Goal: Task Accomplishment & Management: Manage account settings

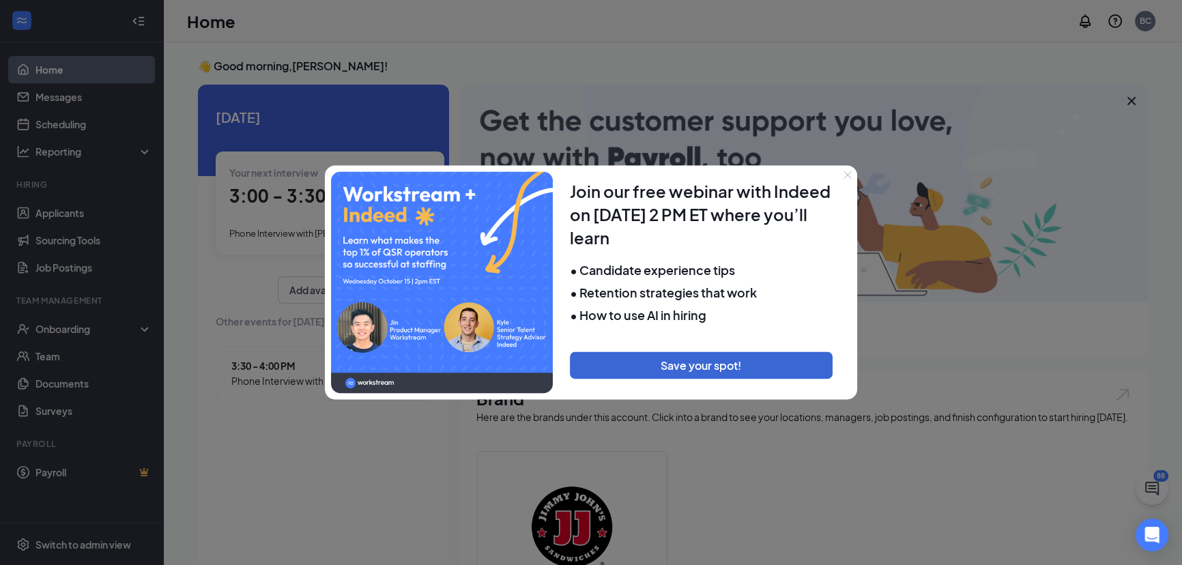
click at [846, 177] on icon "Close" at bounding box center [848, 175] width 8 height 8
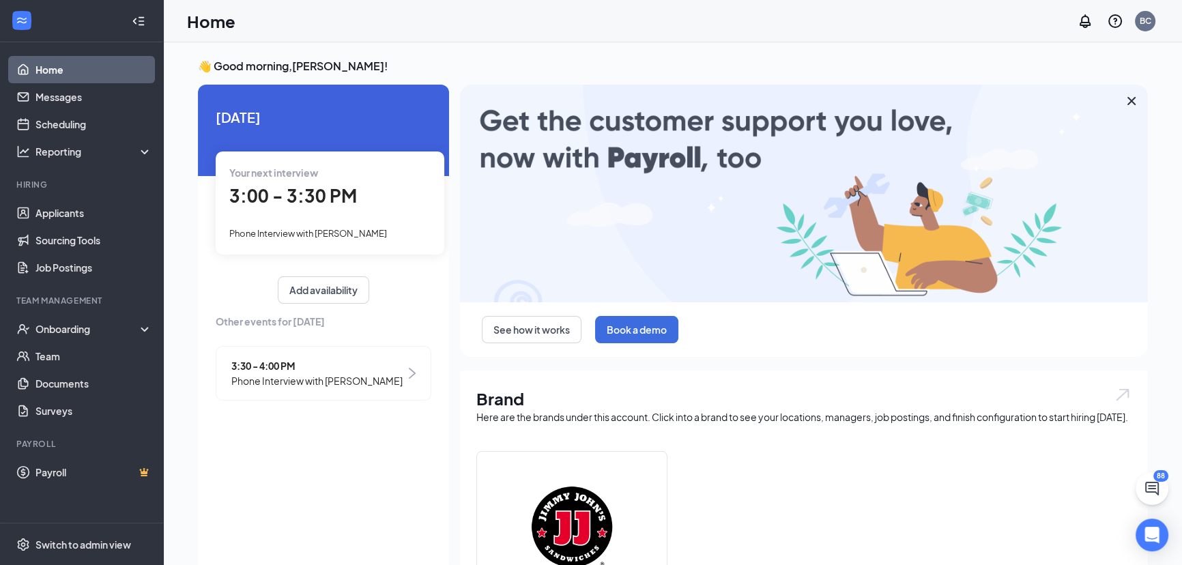
click at [309, 235] on span "Phone Interview with [PERSON_NAME]" at bounding box center [308, 233] width 158 height 11
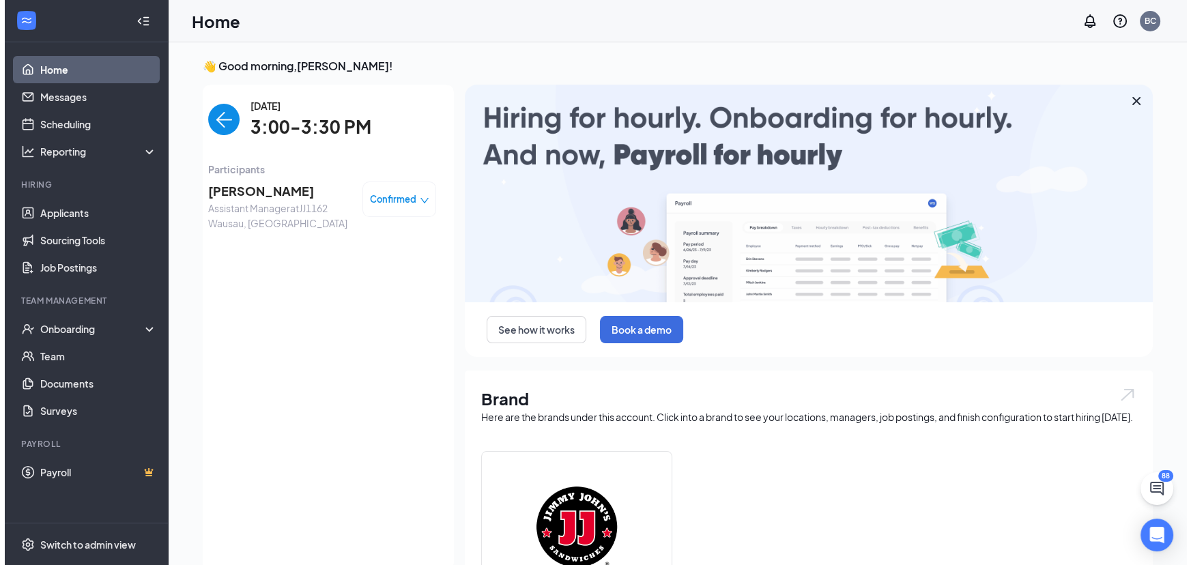
scroll to position [5, 0]
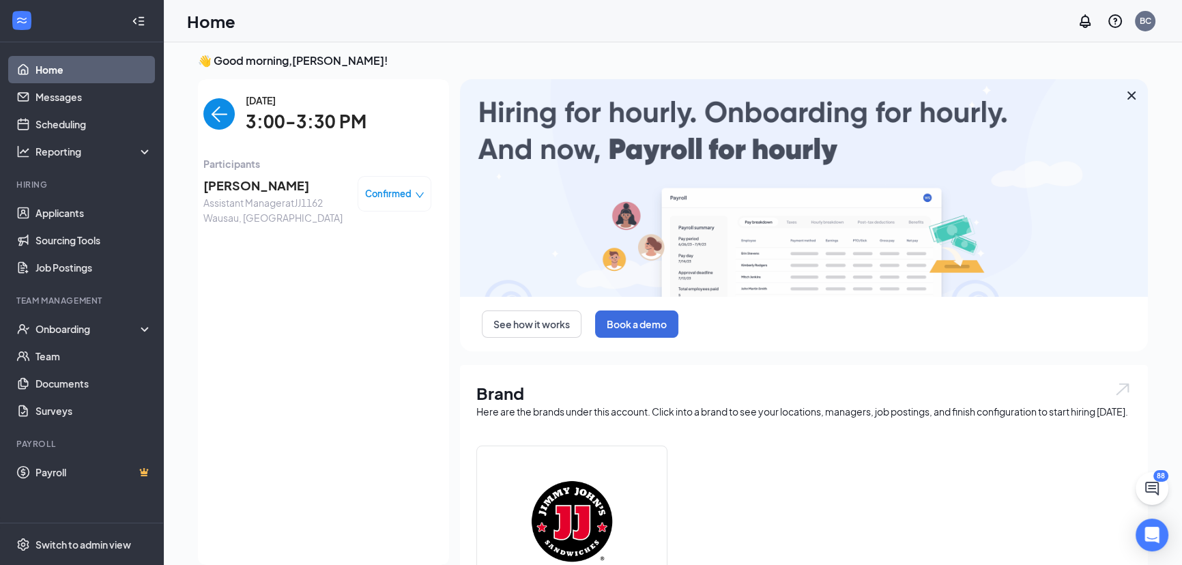
click at [260, 184] on span "[PERSON_NAME]" at bounding box center [274, 185] width 143 height 19
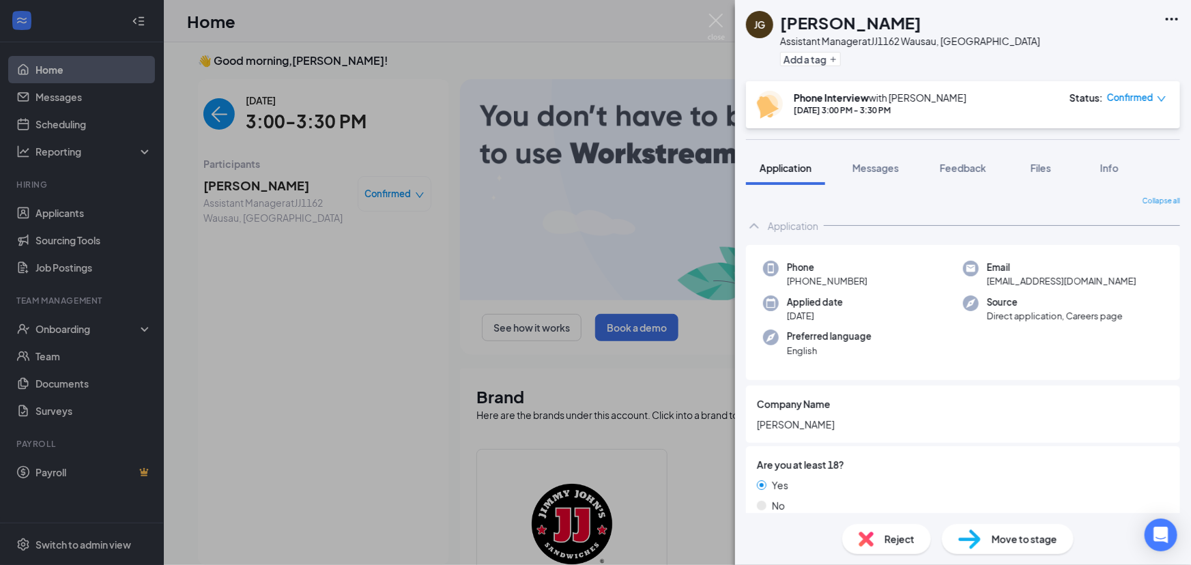
click at [1036, 165] on span "Files" at bounding box center [1041, 168] width 20 height 12
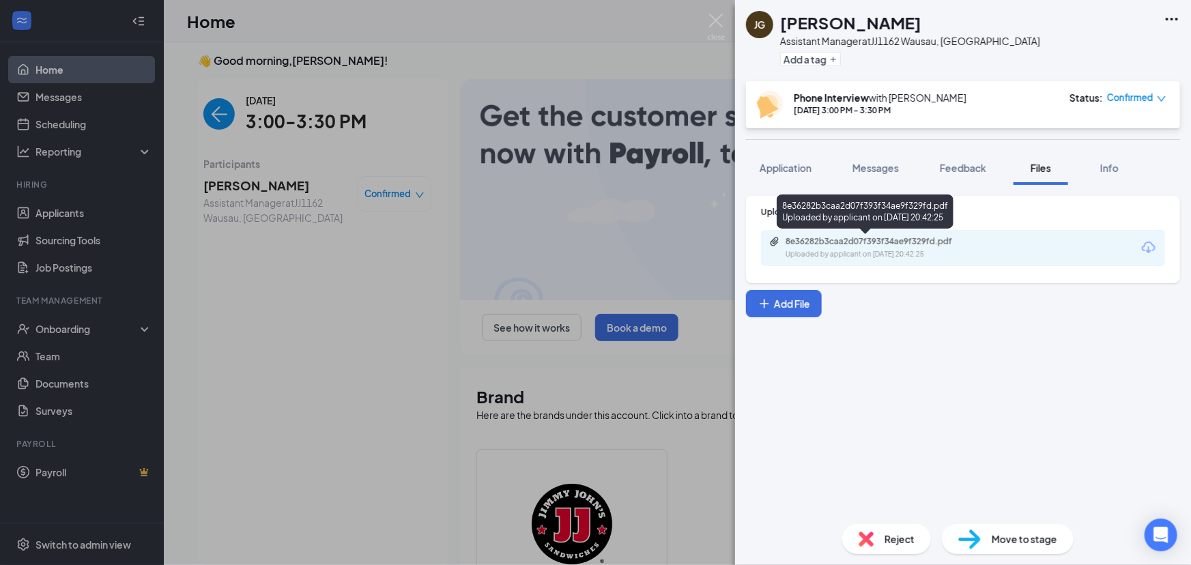
click at [833, 249] on div "Uploaded by applicant on [DATE] 20:42:25" at bounding box center [888, 254] width 205 height 11
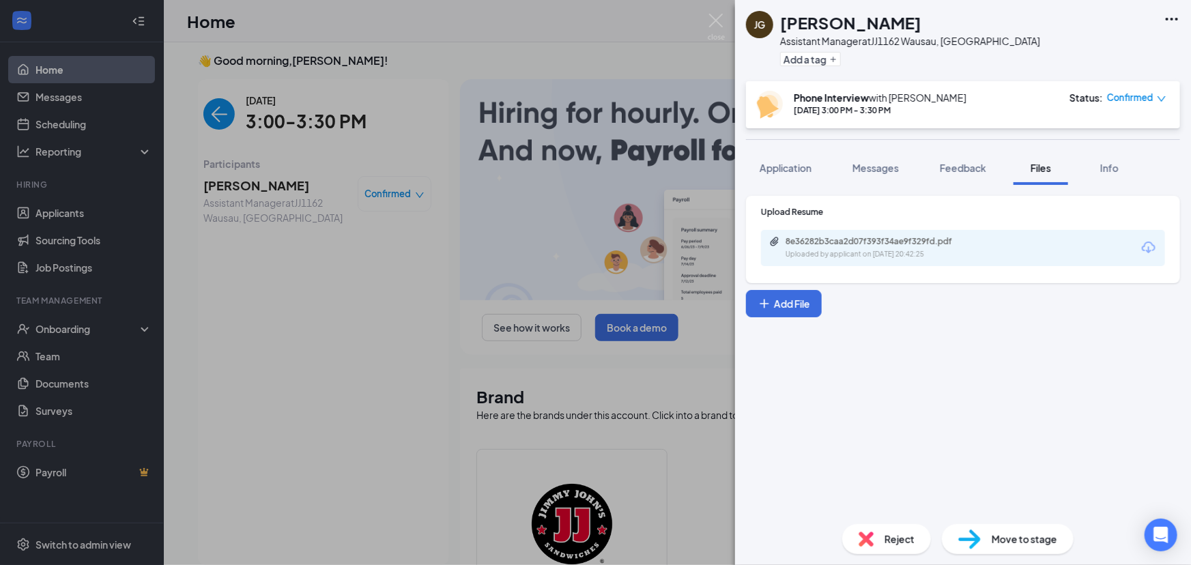
drag, startPoint x: 266, startPoint y: 313, endPoint x: 249, endPoint y: 281, distance: 36.3
click at [266, 307] on div "[PERSON_NAME] Assistant Manager at JJ1162 [GEOGRAPHIC_DATA], [GEOGRAPHIC_DATA] …" at bounding box center [595, 282] width 1191 height 565
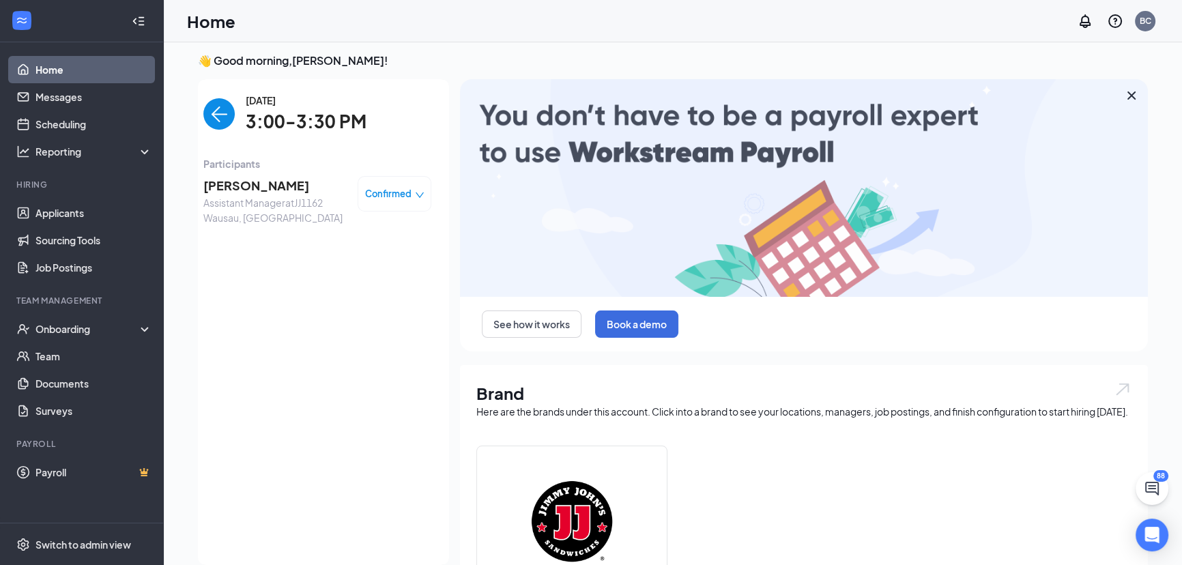
click at [197, 108] on div "👋 Good morning, [PERSON_NAME] ! [DATE] Your current interview 3:00 - 3:30 PM Ph…" at bounding box center [673, 485] width 972 height 864
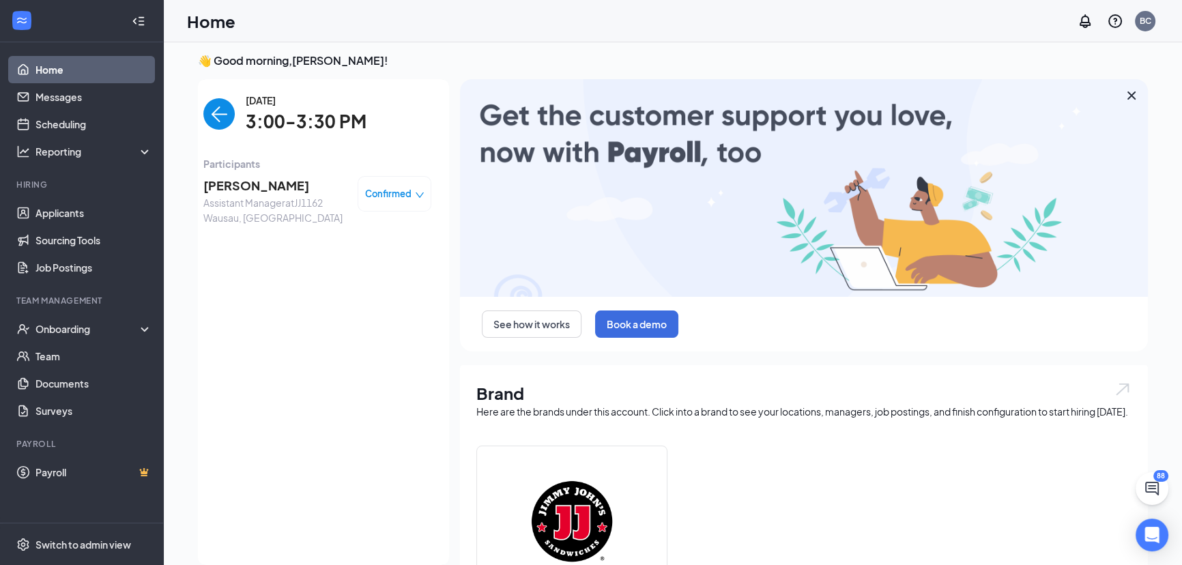
click at [214, 112] on img "back-button" at bounding box center [218, 113] width 31 height 31
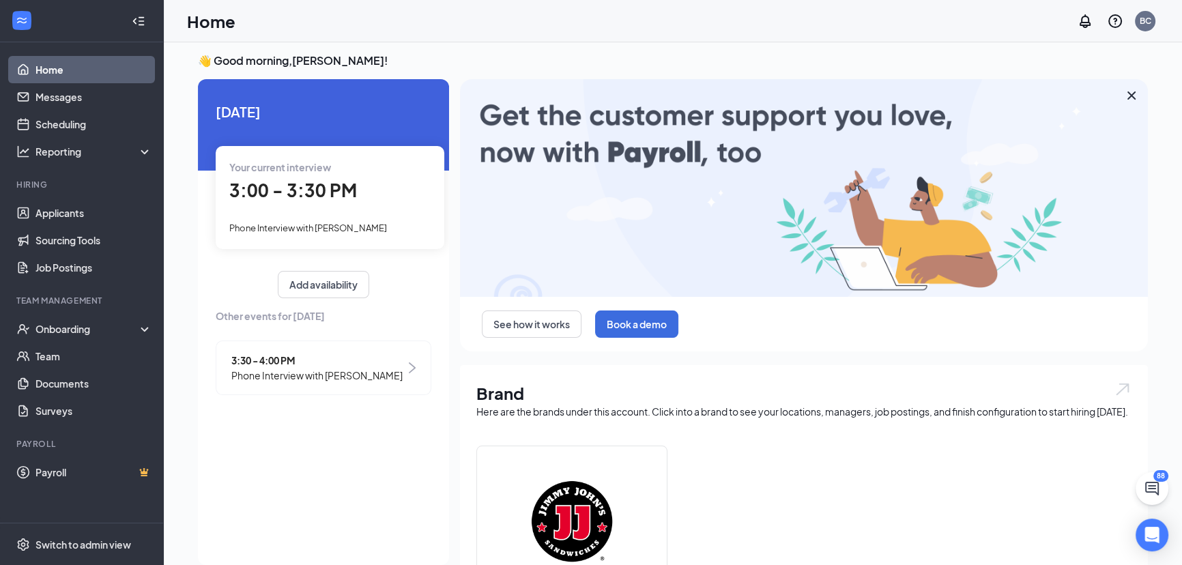
click at [314, 383] on span "Phone Interview with [PERSON_NAME]" at bounding box center [316, 375] width 171 height 15
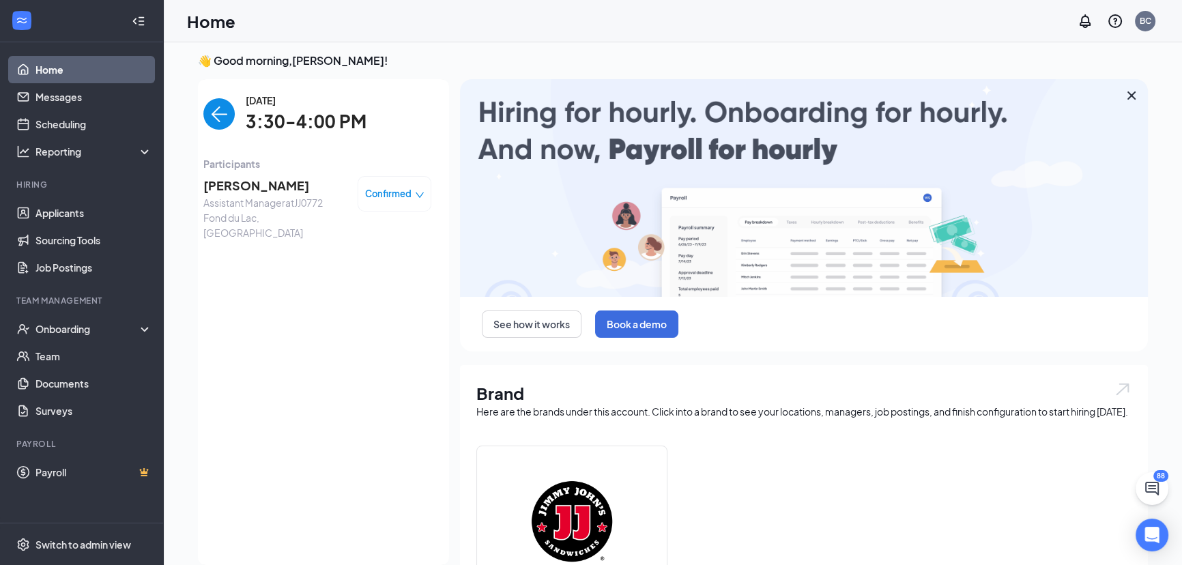
click at [246, 184] on span "[PERSON_NAME]" at bounding box center [274, 185] width 143 height 19
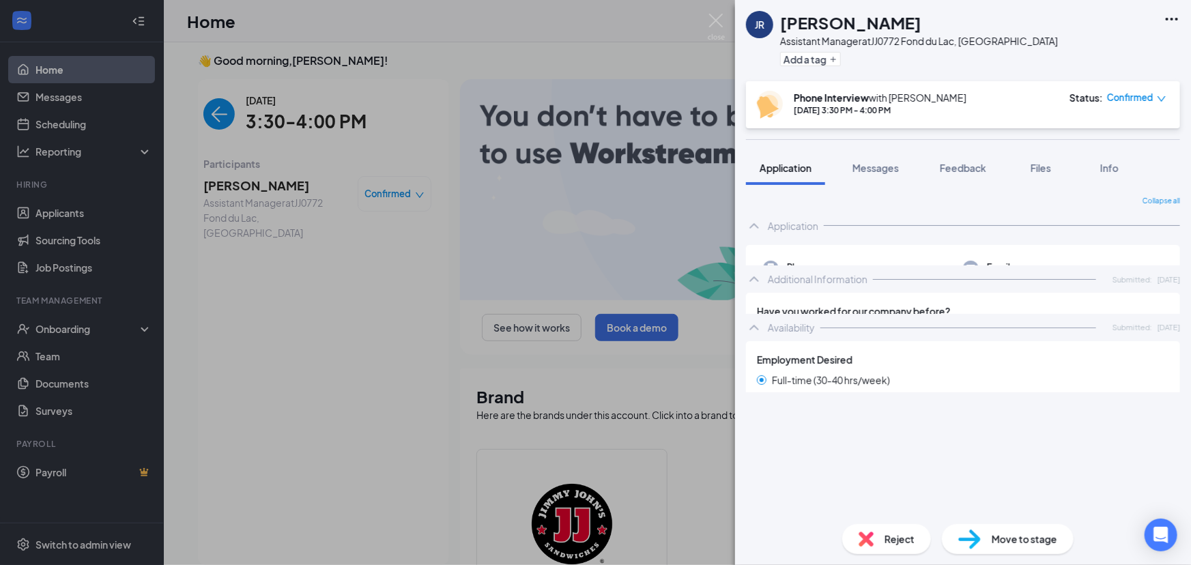
click at [864, 168] on span "Messages" at bounding box center [876, 168] width 46 height 12
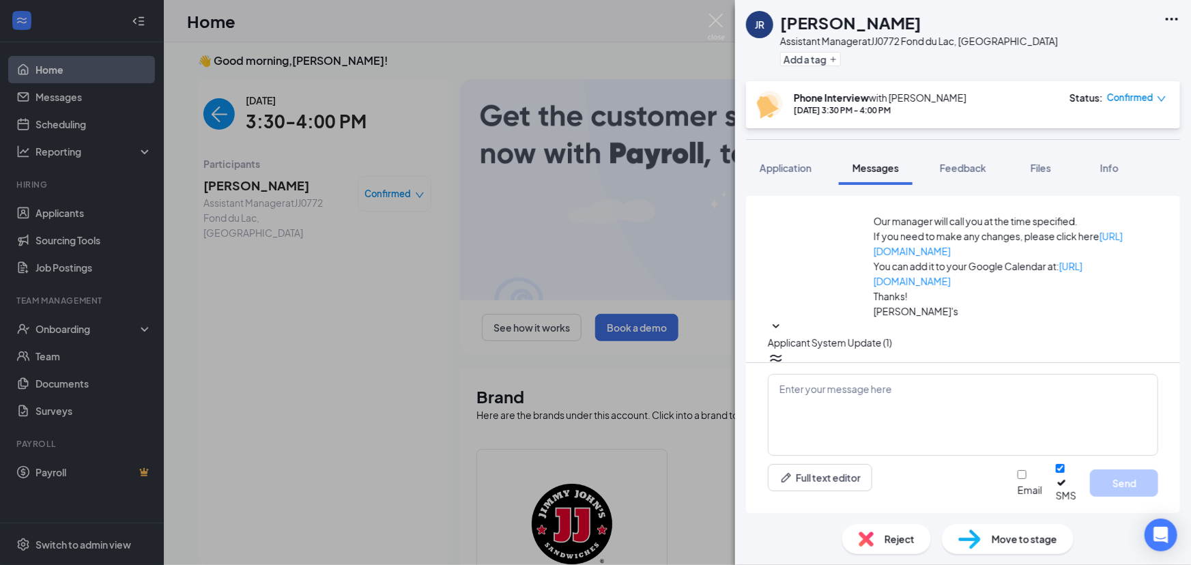
scroll to position [686, 0]
